Goal: Task Accomplishment & Management: Use online tool/utility

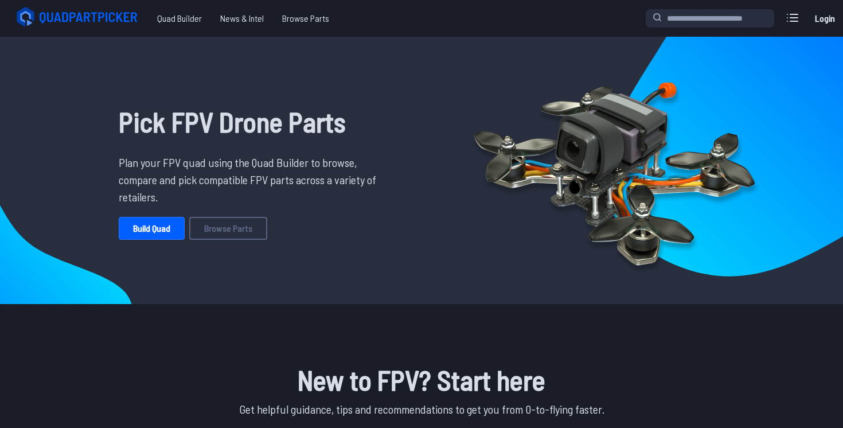
click at [155, 233] on link "Build Quad" at bounding box center [152, 228] width 66 height 23
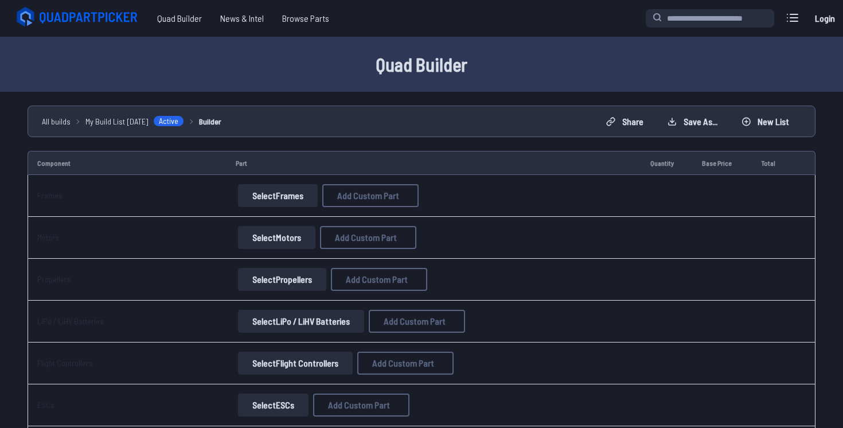
click at [269, 199] on button "Select Frames" at bounding box center [278, 195] width 80 height 23
click at [305, 195] on button "Select Frames" at bounding box center [278, 195] width 80 height 23
click at [338, 197] on span "Add Custom Part" at bounding box center [368, 195] width 62 height 9
select select "**********"
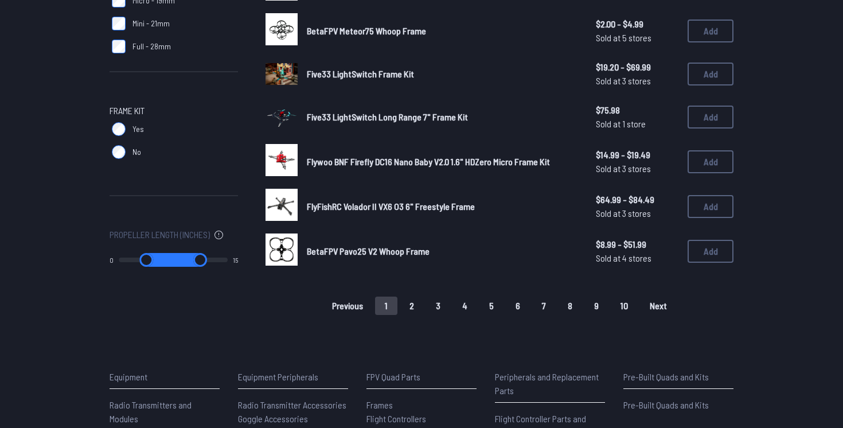
scroll to position [753, 0]
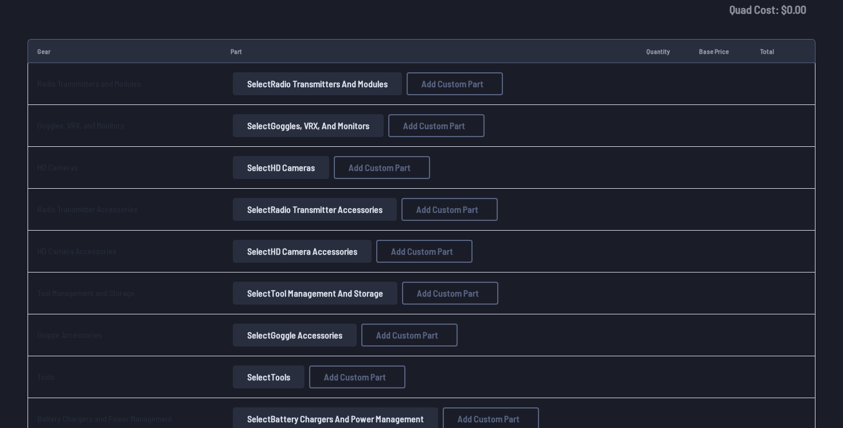
scroll to position [804, 0]
click at [288, 92] on button "Select Radio Transmitters and Modules" at bounding box center [317, 84] width 169 height 23
click at [281, 92] on button "Select Radio Transmitters and Modules" at bounding box center [317, 84] width 169 height 23
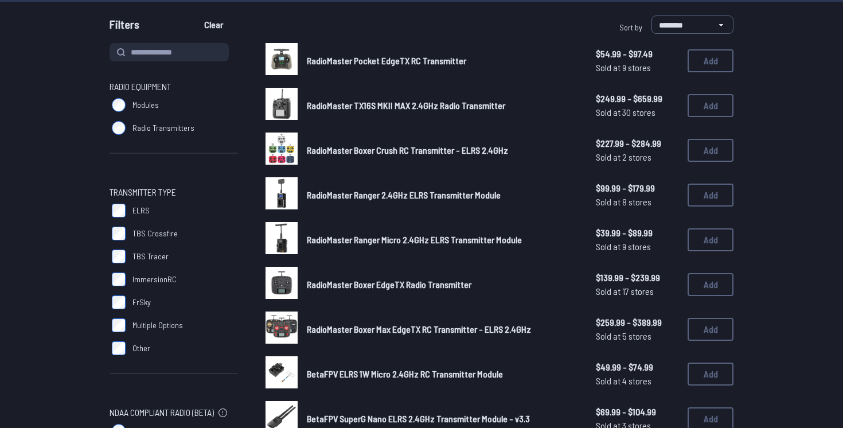
scroll to position [105, 0]
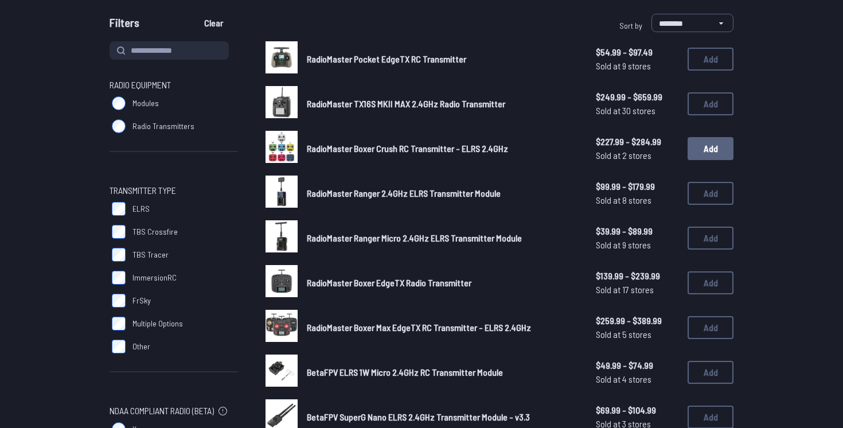
click at [707, 153] on button "Add" at bounding box center [710, 148] width 46 height 23
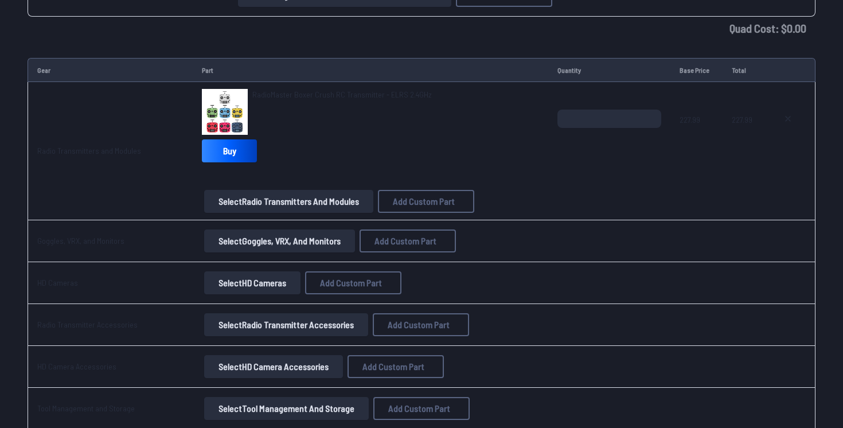
scroll to position [802, 0]
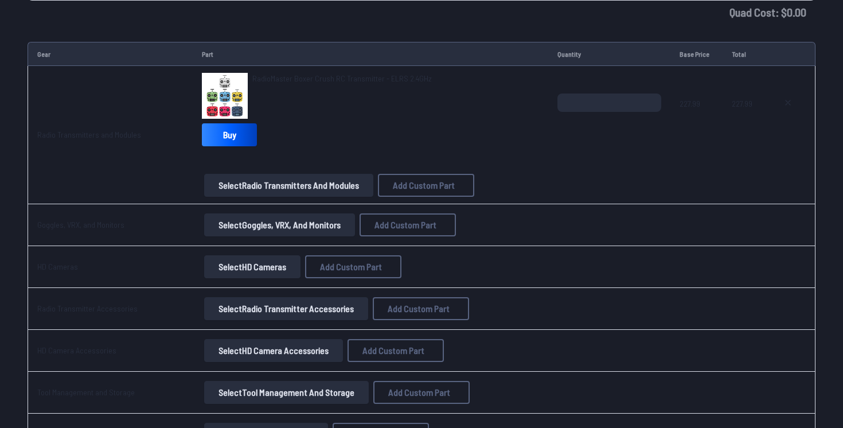
click at [290, 221] on button "Select Goggles, VRX, and Monitors" at bounding box center [279, 224] width 151 height 23
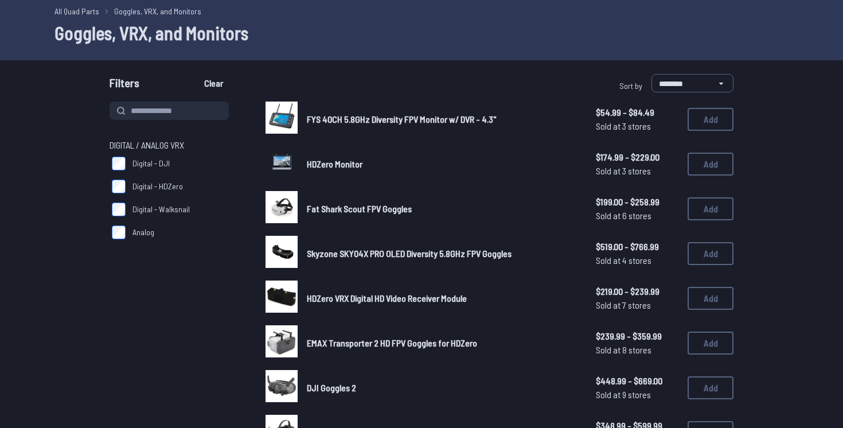
scroll to position [48, 0]
